Goal: Ask a question

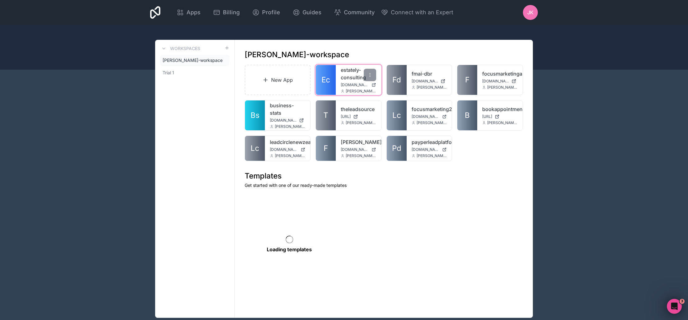
click at [336, 77] on div "estately-consulting [DOMAIN_NAME] [PERSON_NAME][DOMAIN_NAME][EMAIL_ADDRESS][PER…" at bounding box center [358, 80] width 45 height 30
click at [345, 71] on link "estately-consulting" at bounding box center [358, 73] width 35 height 15
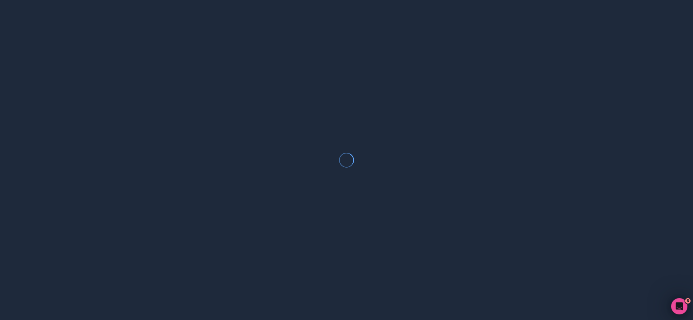
drag, startPoint x: 677, startPoint y: 306, endPoint x: 1342, endPoint y: 599, distance: 727.4
click at [676, 306] on icon "Open Intercom Messenger" at bounding box center [678, 305] width 10 height 10
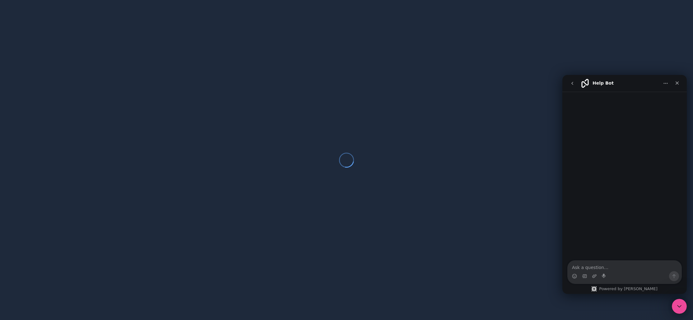
click at [624, 270] on textarea "Ask a question…" at bounding box center [624, 266] width 114 height 11
type textarea "Hi, I can't access any apps"
click at [619, 265] on textarea "Message…" at bounding box center [624, 266] width 114 height 11
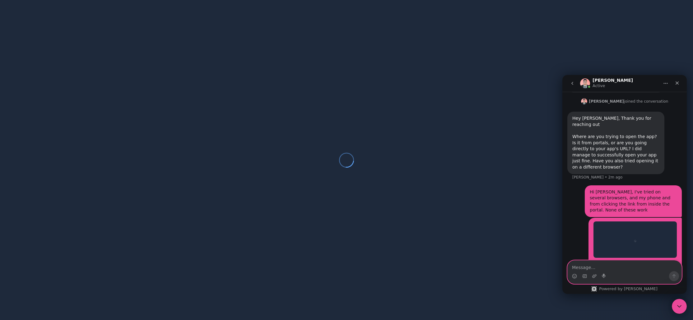
scroll to position [797, 0]
